Goal: Task Accomplishment & Management: Manage account settings

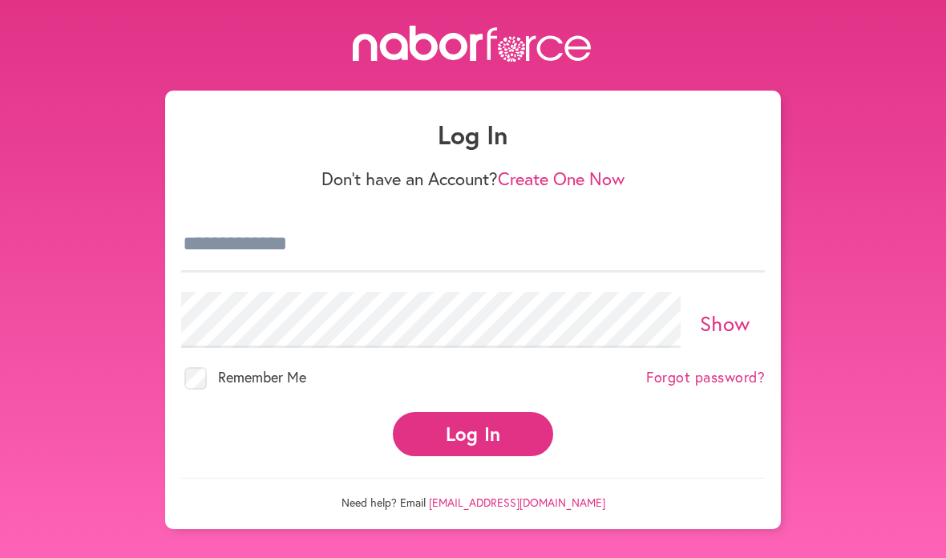
click at [496, 420] on button "Log In" at bounding box center [473, 434] width 160 height 44
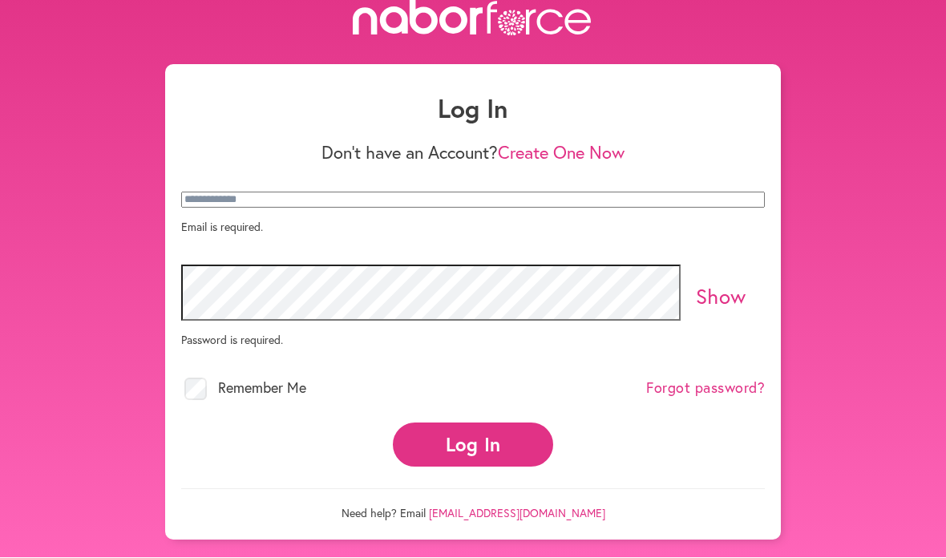
scroll to position [106, 0]
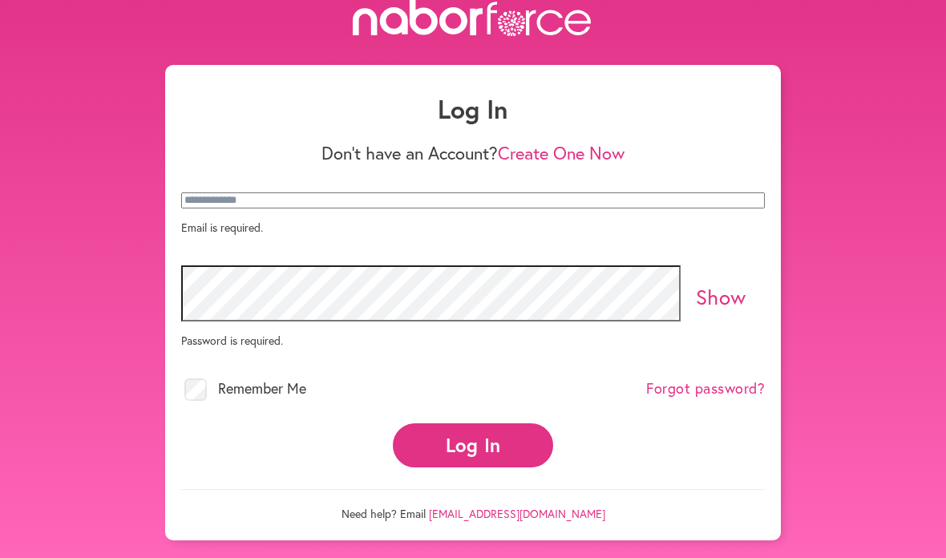
click at [330, 220] on p "Email is required." at bounding box center [472, 227] width 583 height 15
click at [304, 192] on input "email" at bounding box center [472, 200] width 583 height 16
type input "**********"
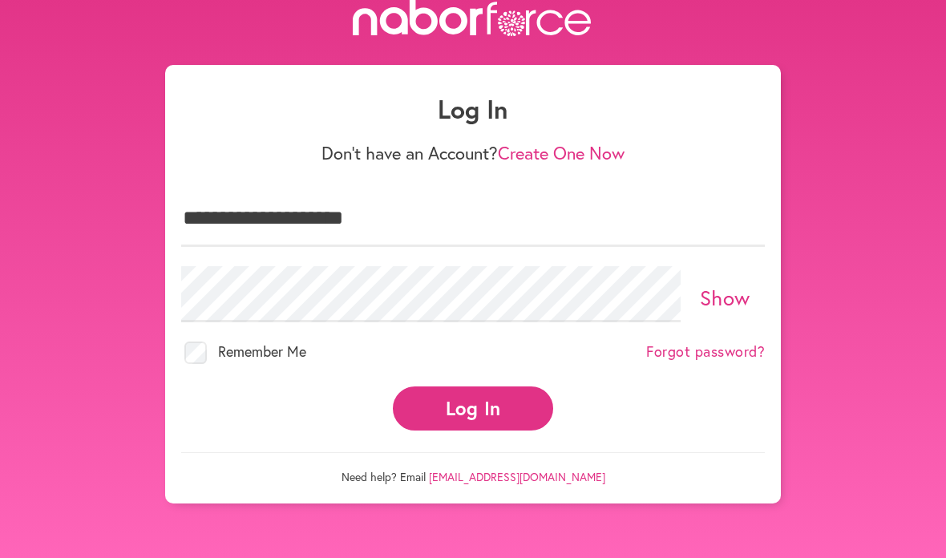
click at [500, 386] on button "Log In" at bounding box center [473, 408] width 160 height 44
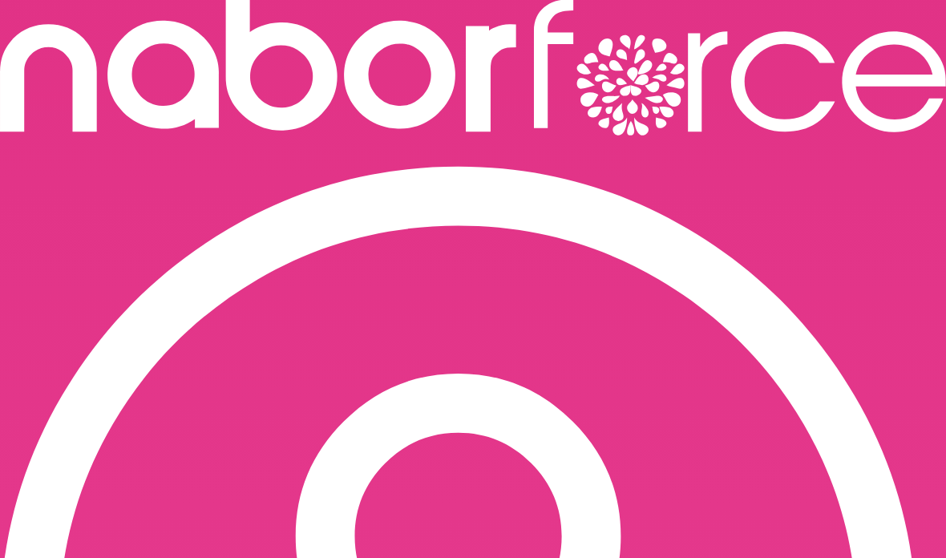
scroll to position [21, 0]
